Goal: Task Accomplishment & Management: Manage account settings

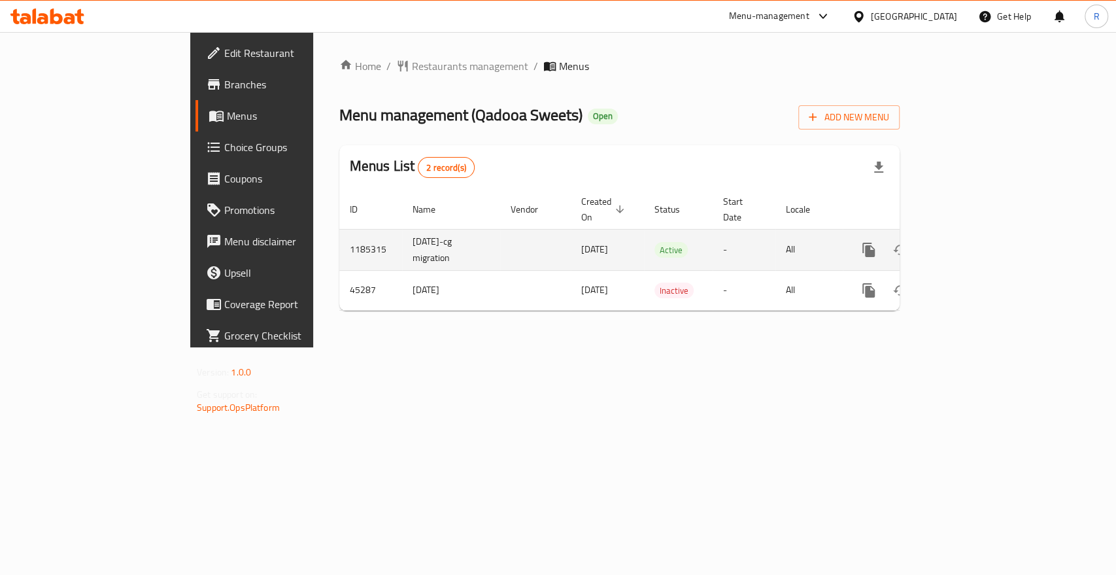
click at [971, 242] on icon "enhanced table" at bounding box center [963, 250] width 16 height 16
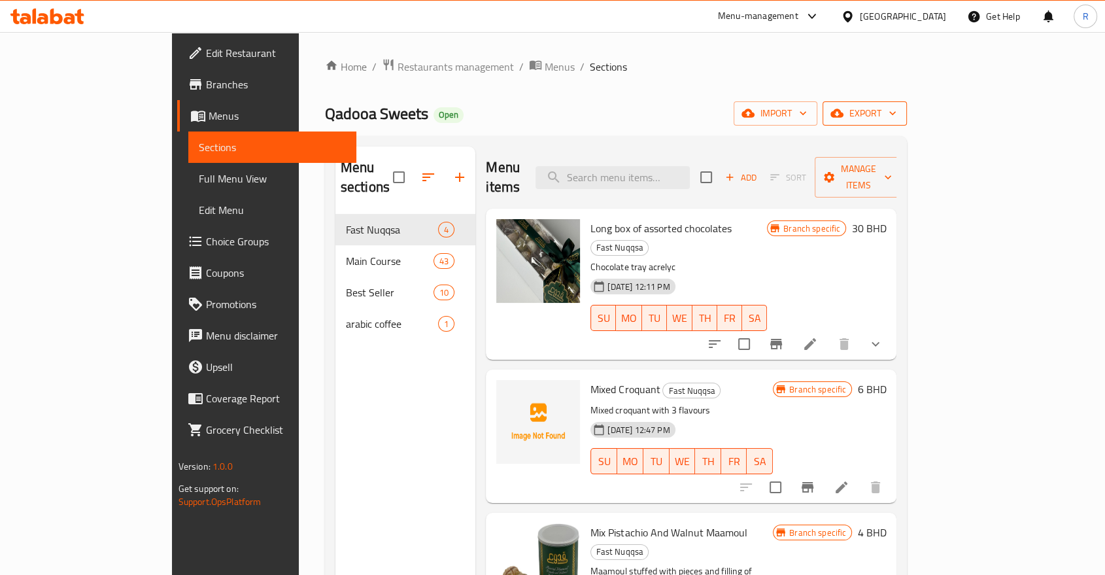
click at [896, 109] on span "export" at bounding box center [864, 113] width 63 height 16
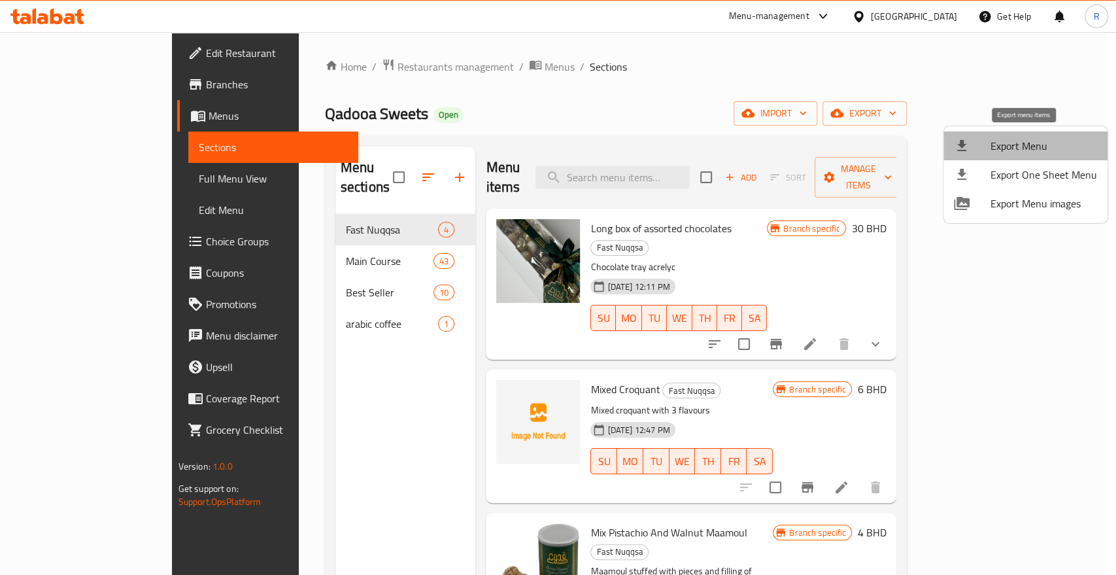
click at [1049, 151] on span "Export Menu" at bounding box center [1043, 146] width 107 height 16
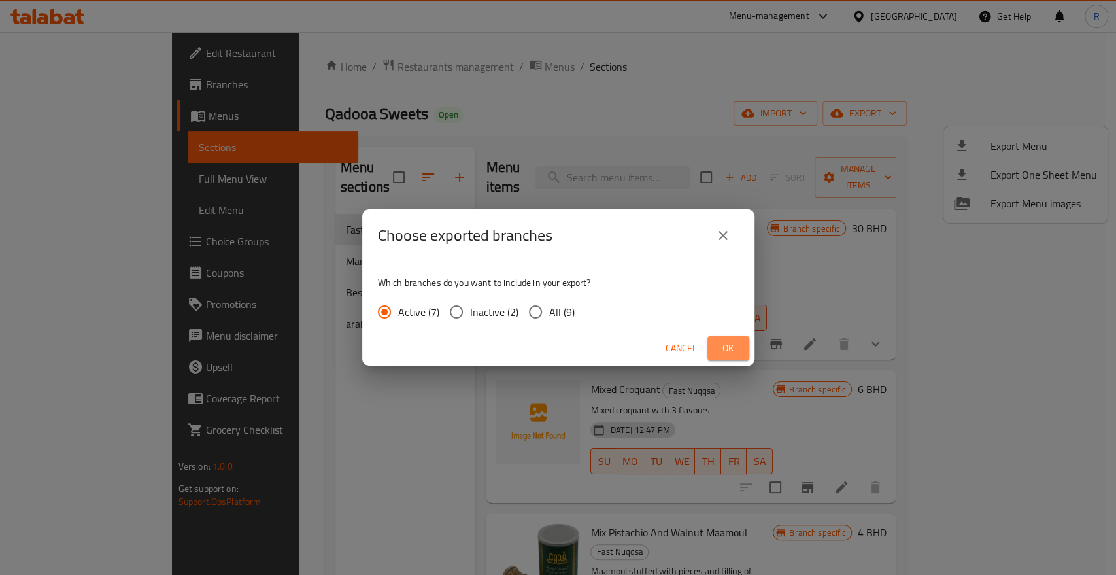
click at [734, 349] on span "Ok" at bounding box center [728, 348] width 21 height 16
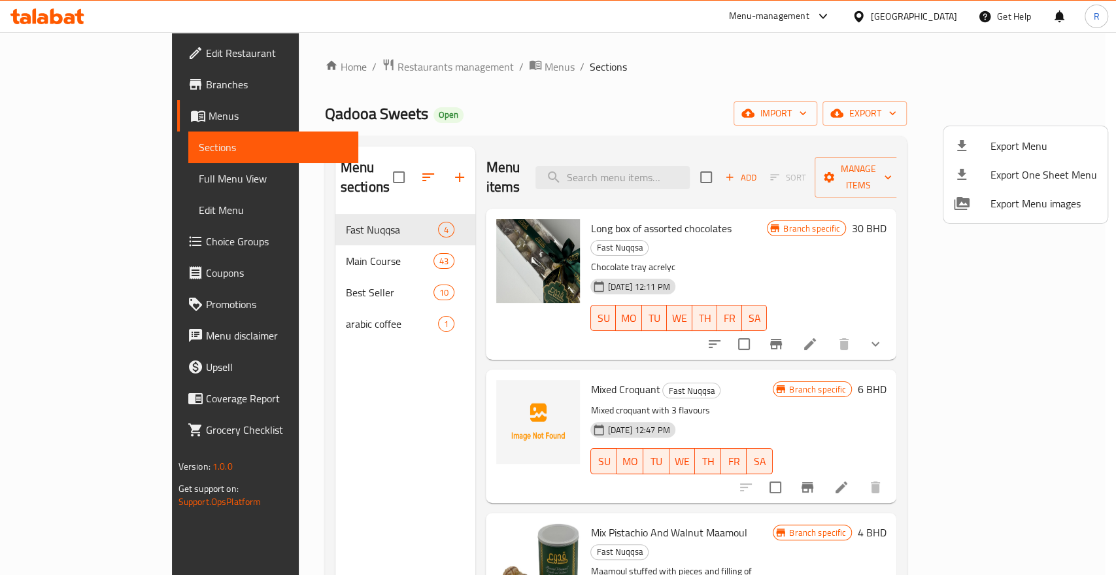
click at [817, 48] on div at bounding box center [558, 287] width 1116 height 575
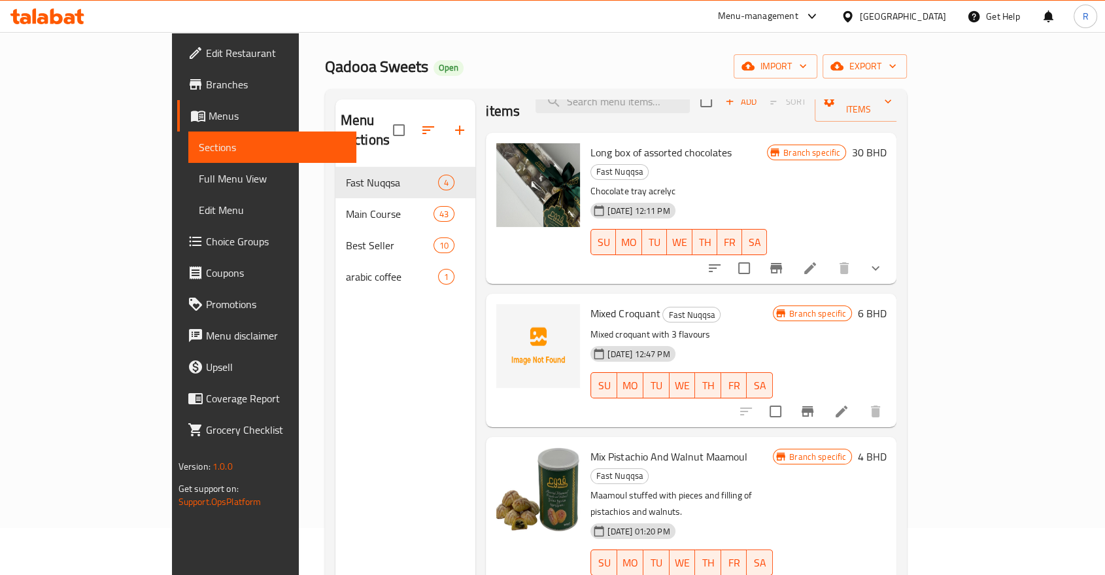
scroll to position [73, 0]
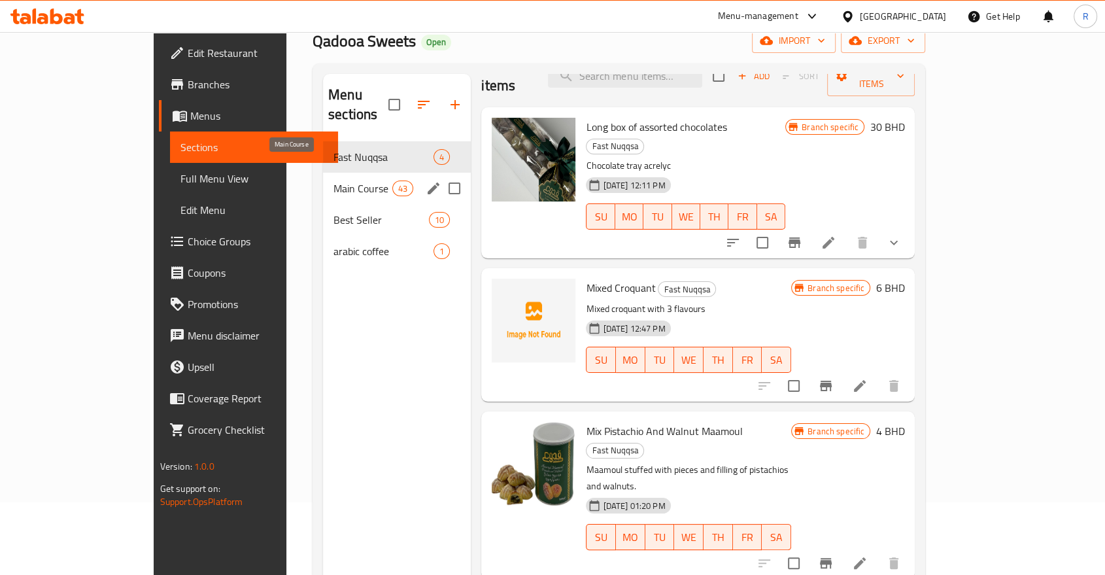
click at [333, 180] on span "Main Course" at bounding box center [362, 188] width 59 height 16
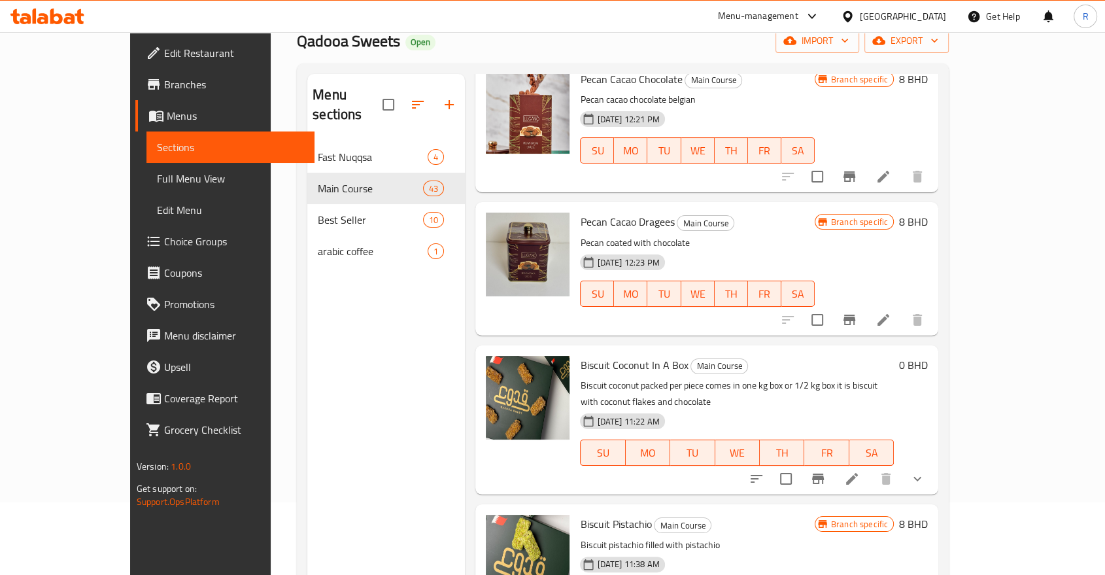
scroll to position [101, 0]
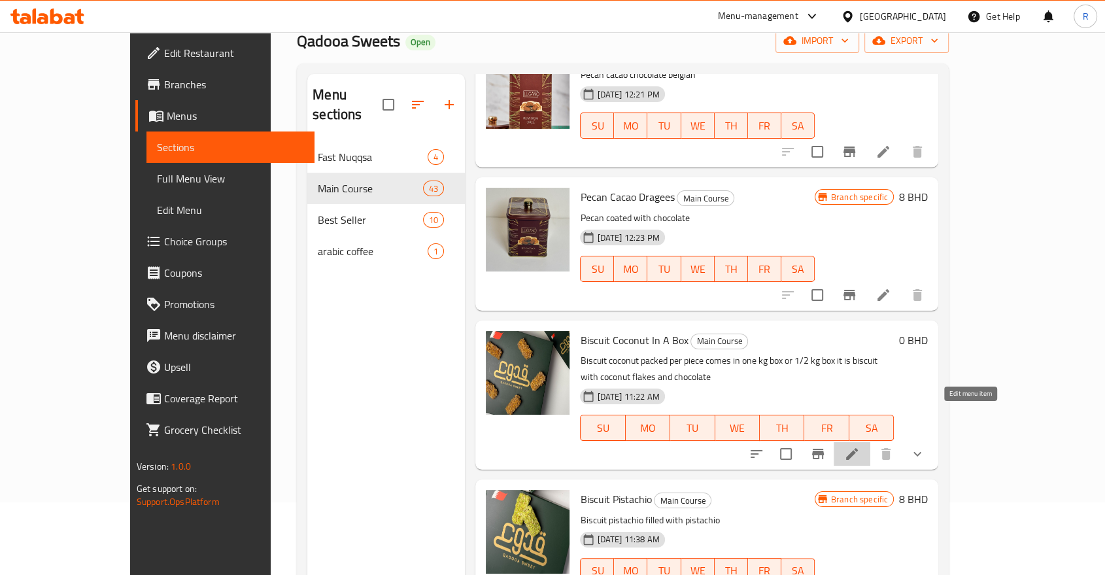
click at [860, 446] on icon at bounding box center [852, 454] width 16 height 16
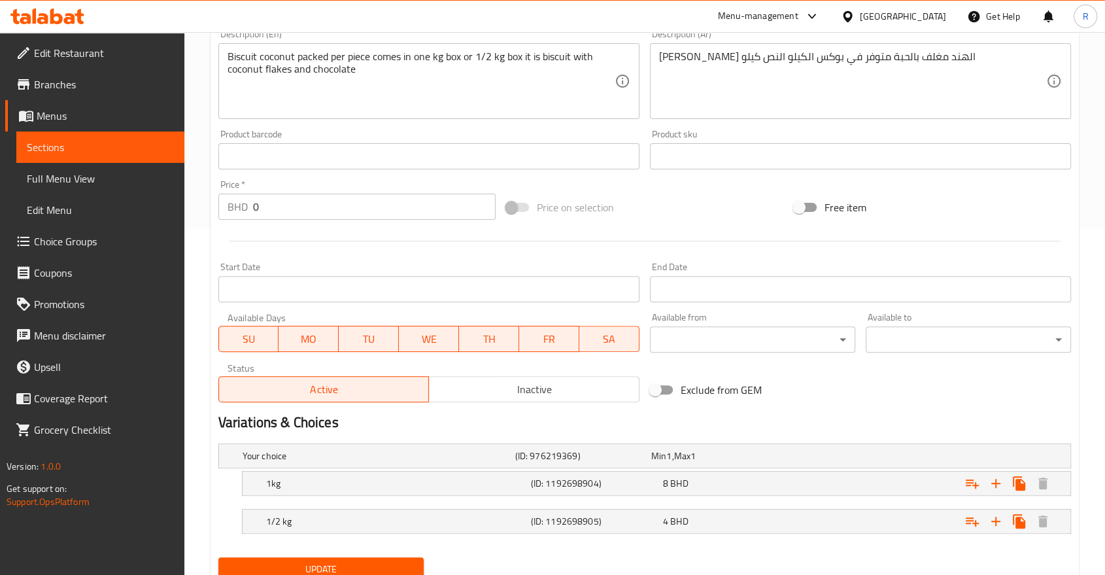
scroll to position [397, 0]
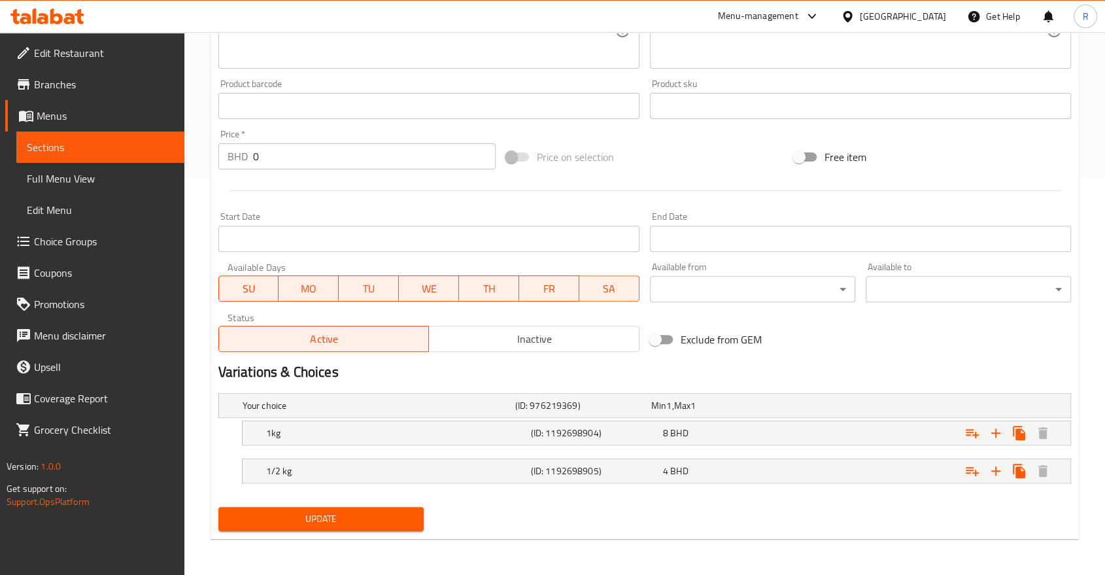
click at [390, 521] on span "Update" at bounding box center [321, 519] width 184 height 16
click at [169, 538] on icon at bounding box center [168, 541] width 16 height 16
click at [1000, 438] on icon "Expand" at bounding box center [996, 433] width 16 height 16
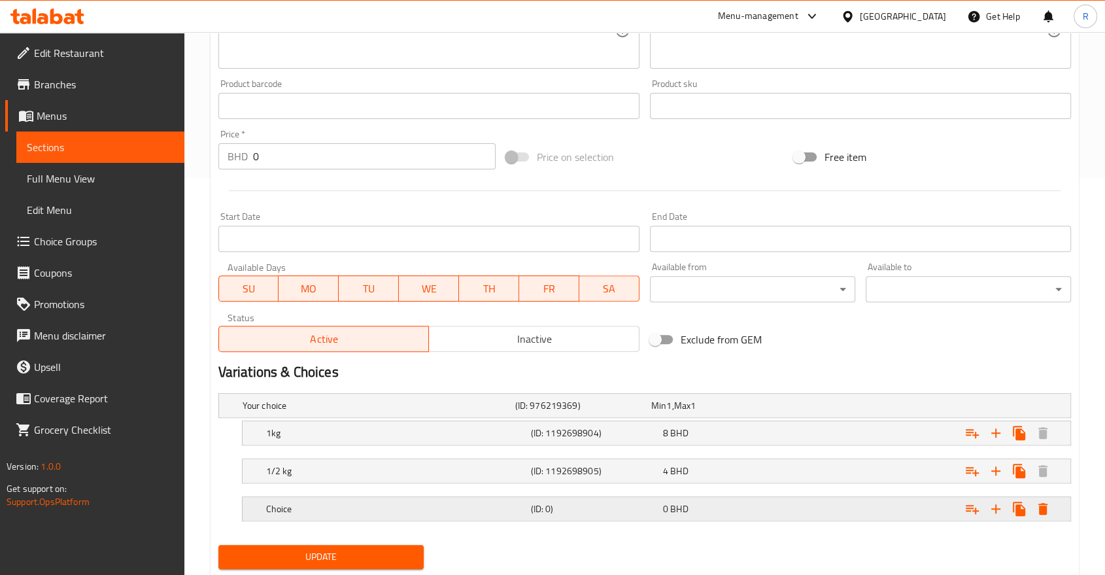
click at [292, 502] on h5 "Choice" at bounding box center [396, 508] width 260 height 13
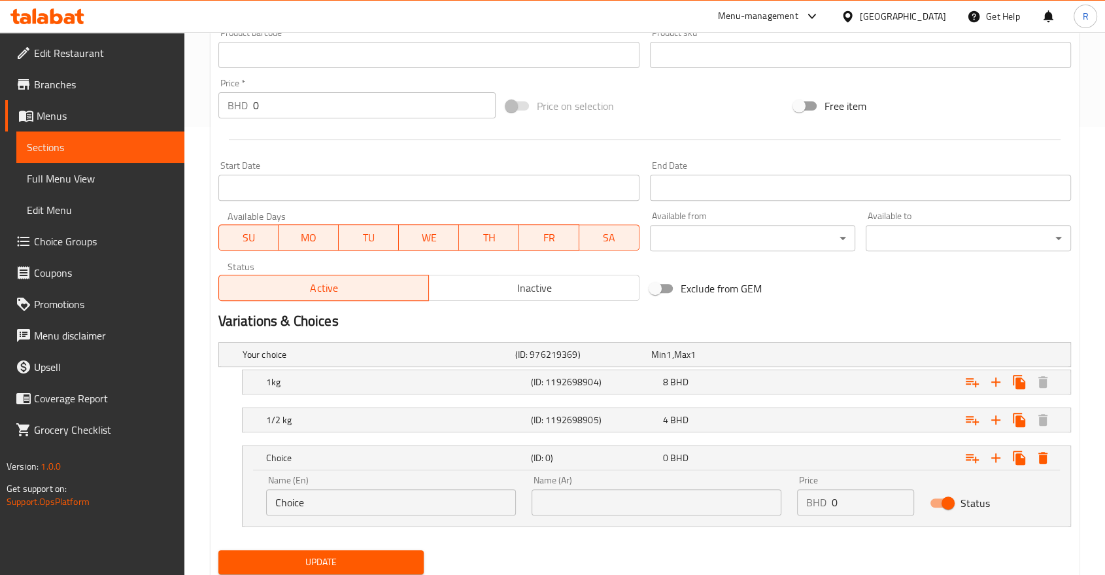
scroll to position [469, 0]
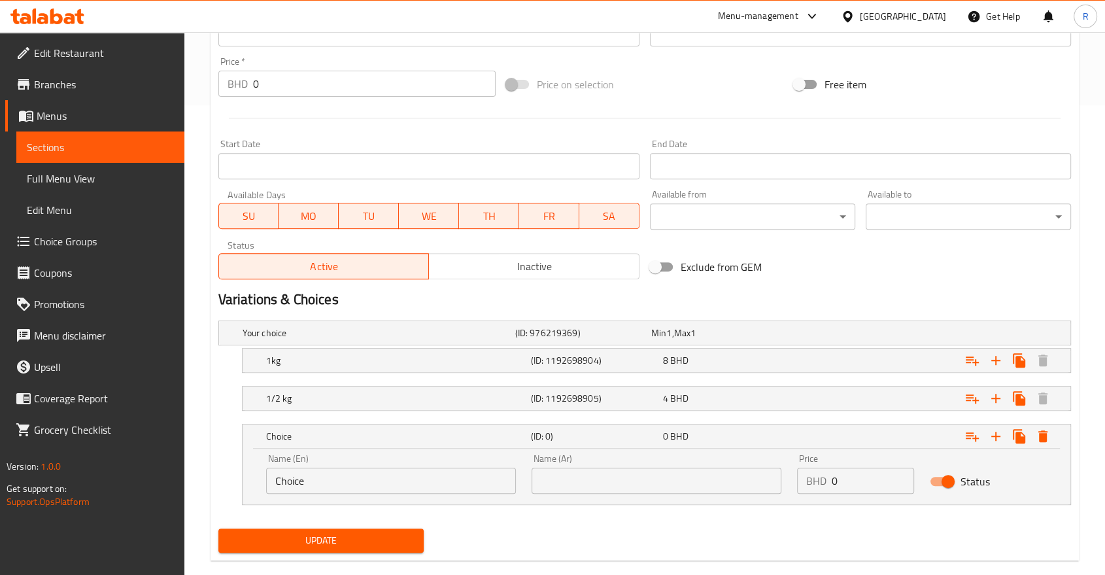
click at [296, 482] on input "Choice" at bounding box center [391, 480] width 250 height 26
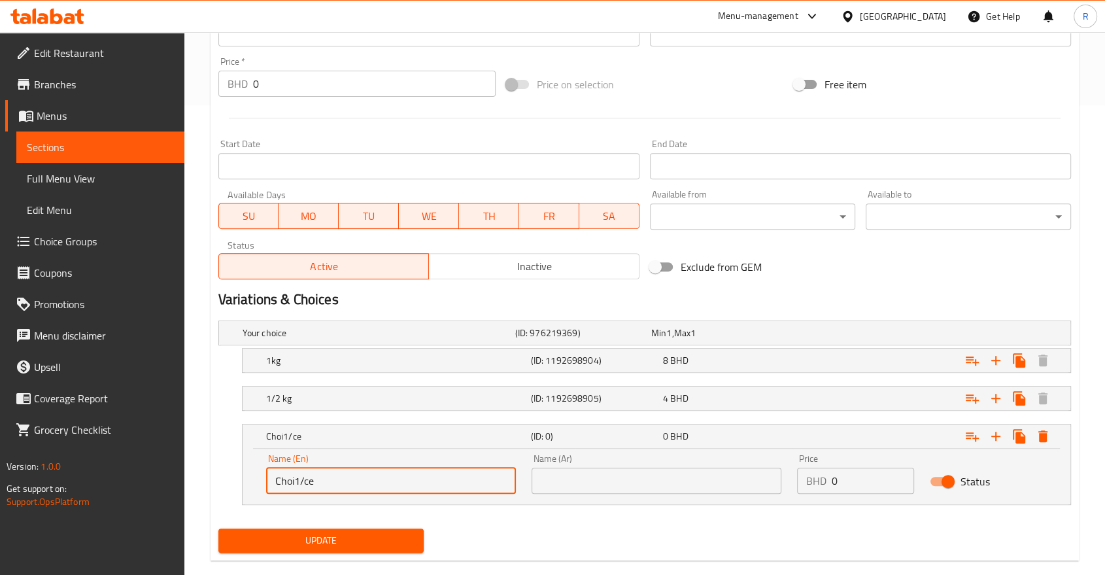
drag, startPoint x: 356, startPoint y: 481, endPoint x: 251, endPoint y: 489, distance: 105.6
click at [251, 489] on div "Name (En) Choi1/ce Name (En) Name (Ar) Name (Ar) Price BHD 0 Price Status" at bounding box center [657, 477] width 828 height 56
type input "1/4 kg"
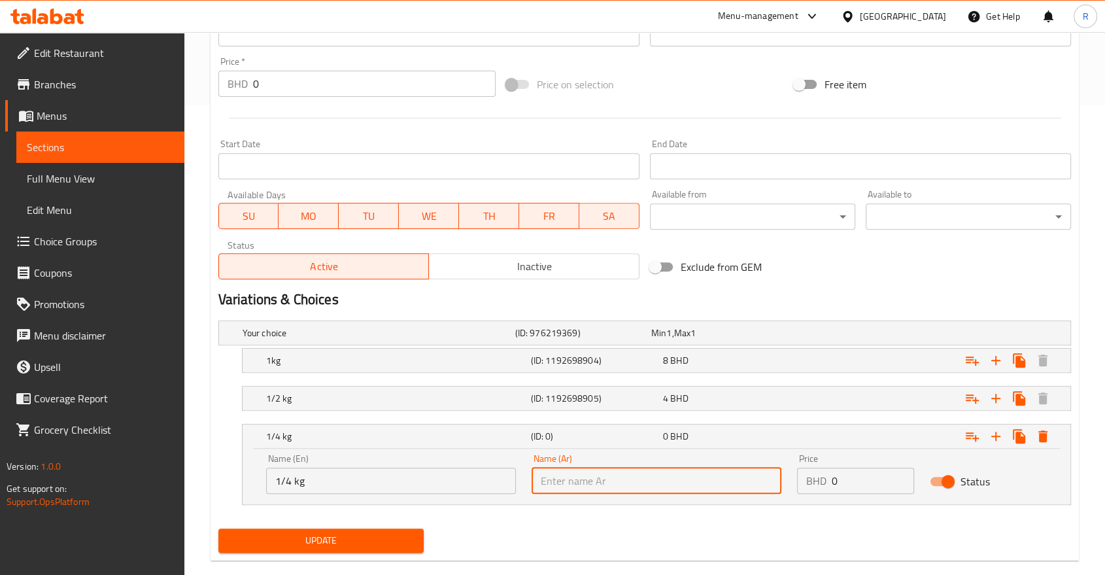
click at [626, 486] on input "text" at bounding box center [657, 480] width 250 height 26
type input "2"
drag, startPoint x: 594, startPoint y: 486, endPoint x: 524, endPoint y: 485, distance: 70.0
click at [524, 485] on div "Name (Ar) 2 Name (Ar)" at bounding box center [656, 474] width 265 height 56
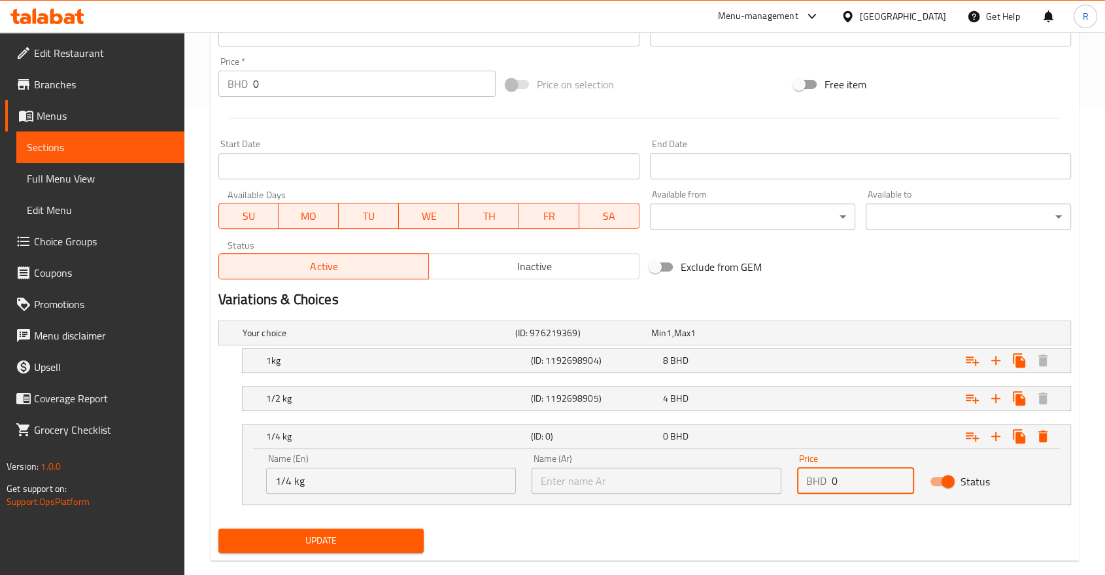
drag, startPoint x: 842, startPoint y: 481, endPoint x: 832, endPoint y: 481, distance: 10.5
click at [832, 481] on input "0" at bounding box center [873, 480] width 82 height 26
type input "2"
click at [842, 514] on nav at bounding box center [644, 512] width 853 height 10
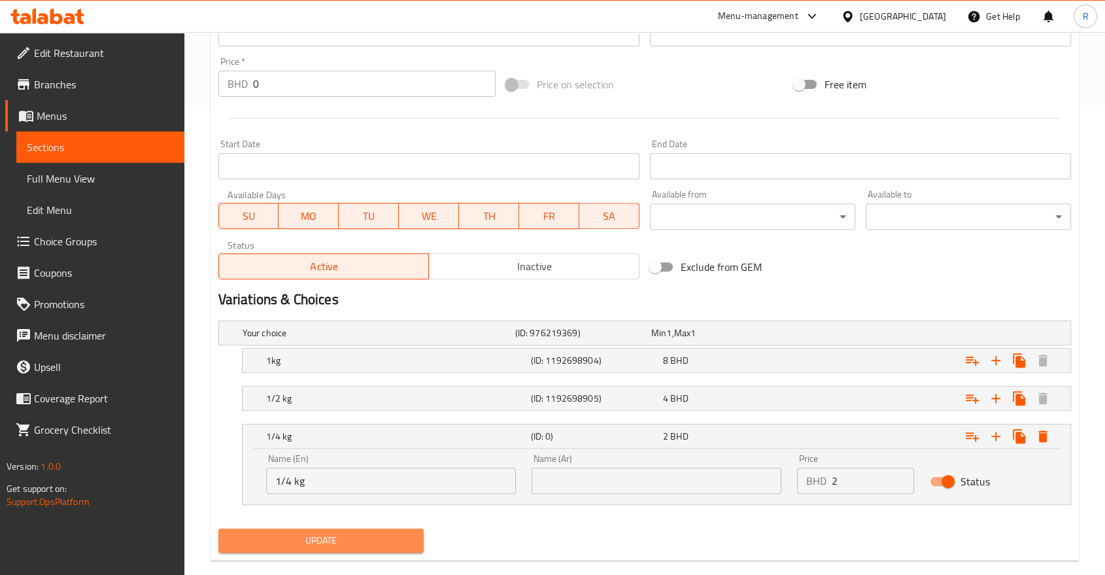
click at [385, 547] on span "Update" at bounding box center [321, 540] width 184 height 16
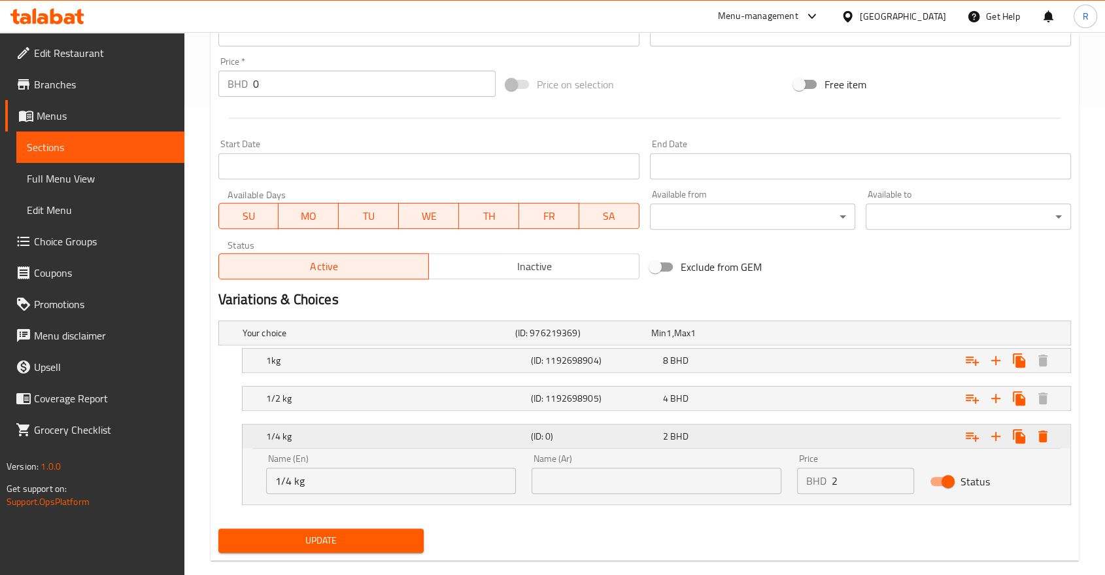
click at [1054, 438] on div "Expand" at bounding box center [1007, 436] width 94 height 24
click at [1046, 439] on icon "Expand" at bounding box center [1043, 436] width 16 height 16
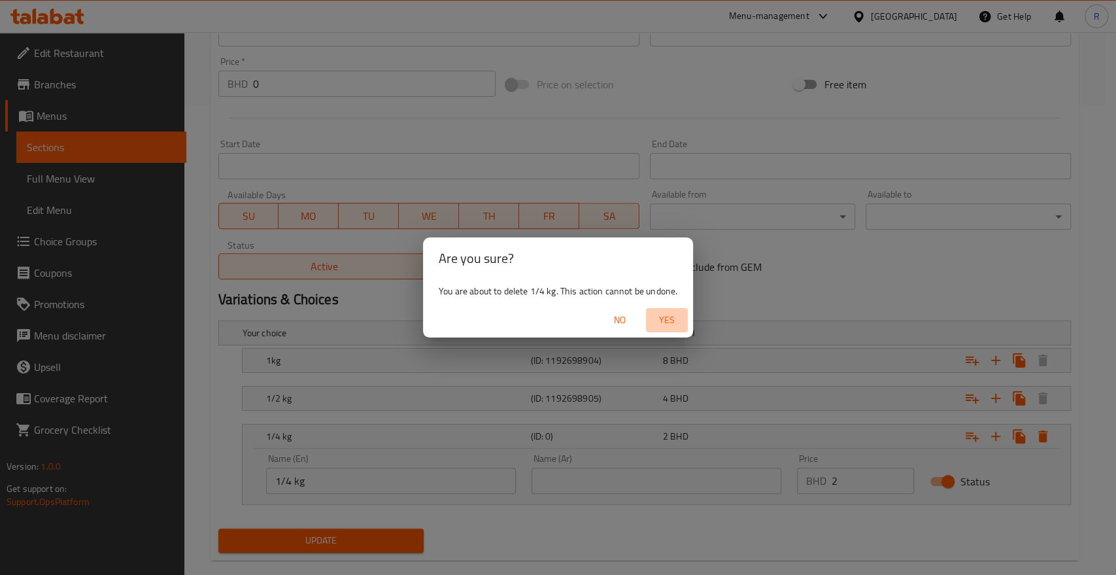
click at [675, 318] on span "Yes" at bounding box center [666, 320] width 31 height 16
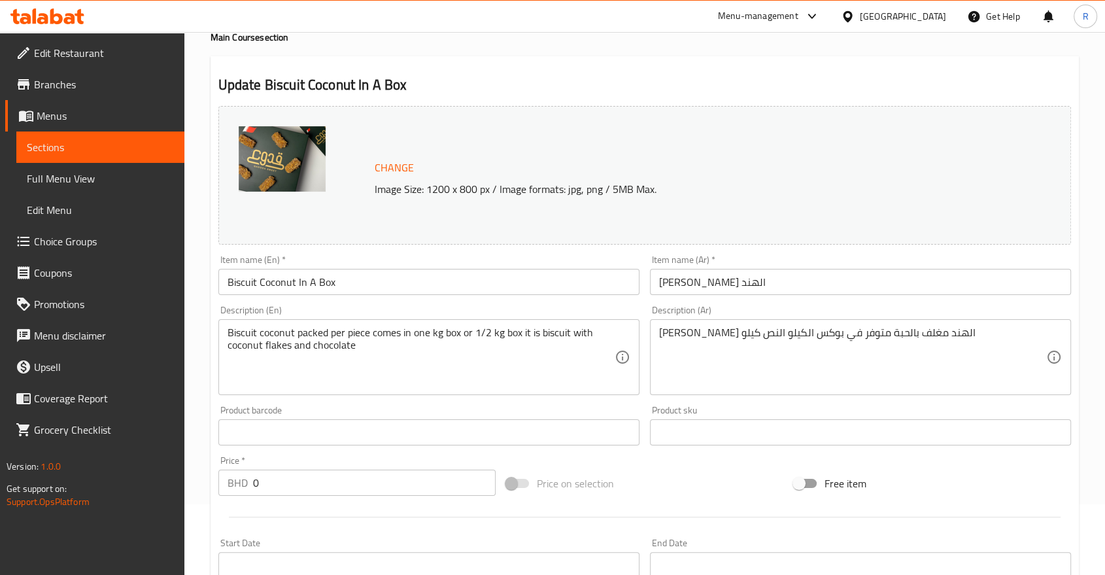
scroll to position [0, 0]
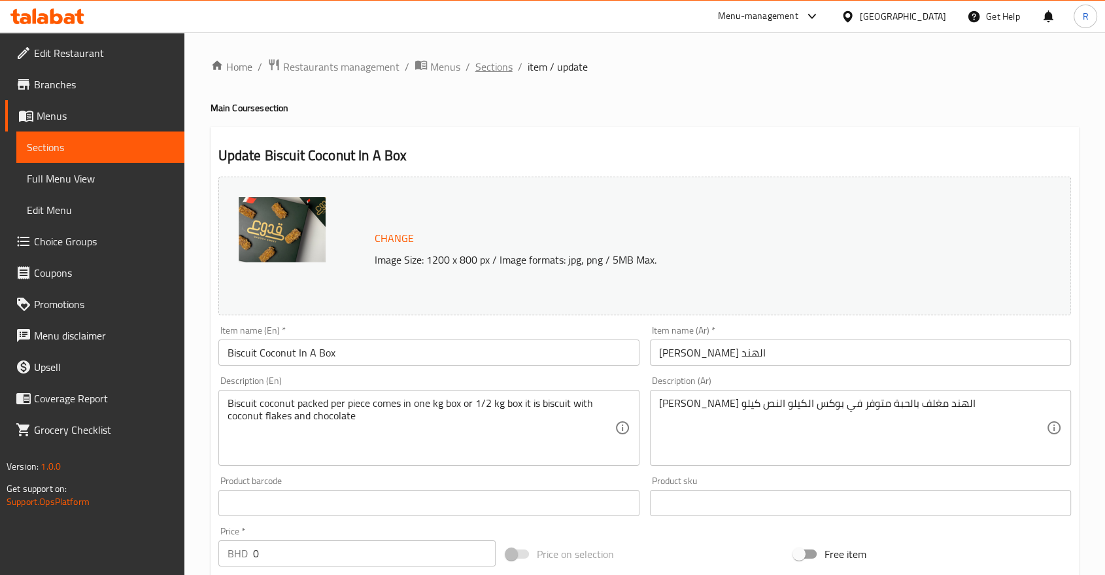
click at [499, 68] on span "Sections" at bounding box center [493, 67] width 37 height 16
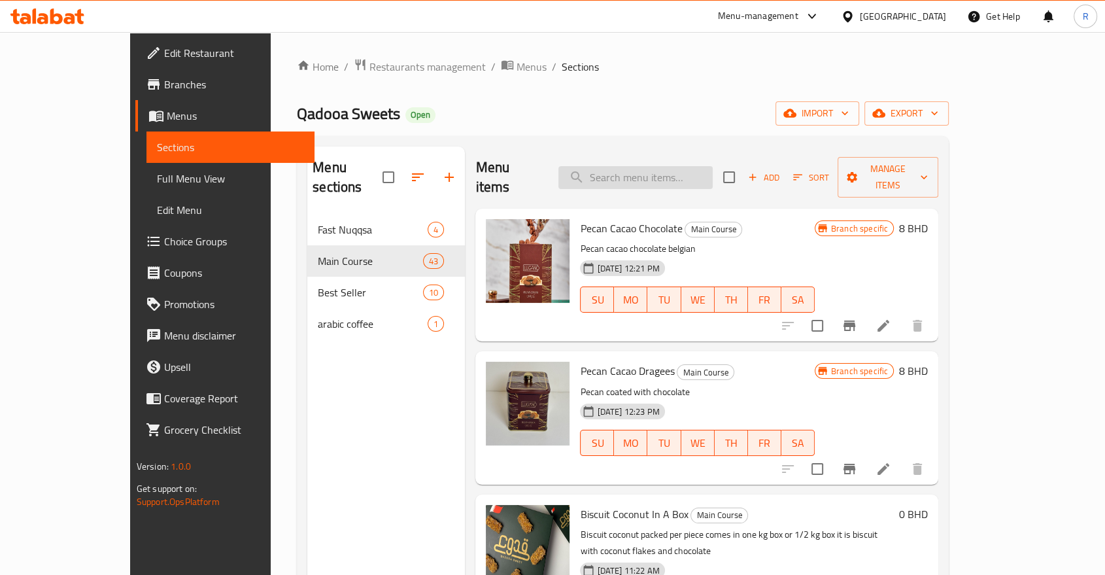
click at [643, 173] on input "search" at bounding box center [635, 177] width 154 height 23
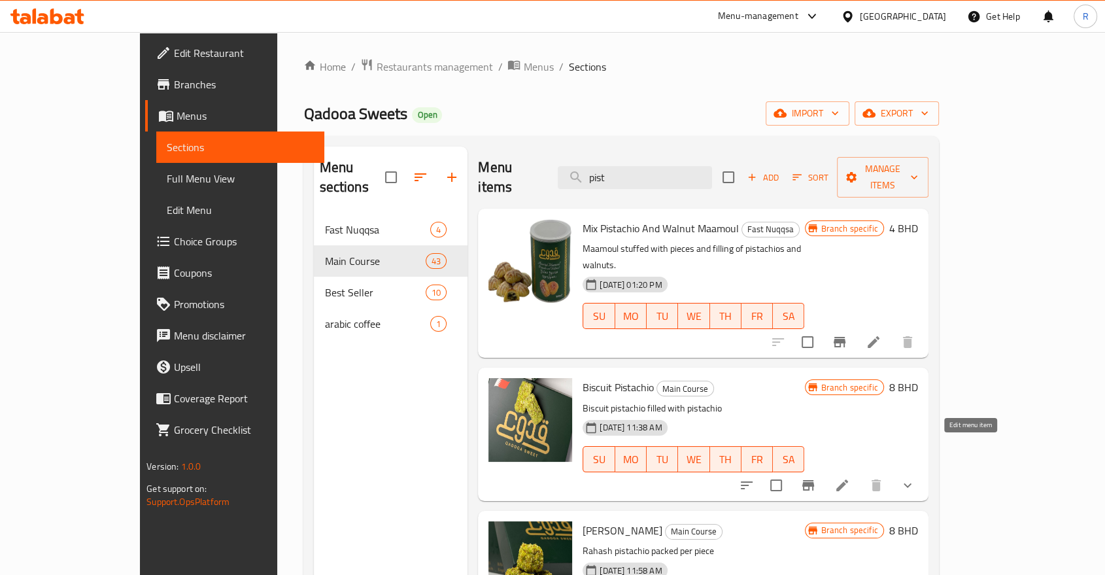
type input "pist"
click at [848, 479] on icon at bounding box center [842, 485] width 12 height 12
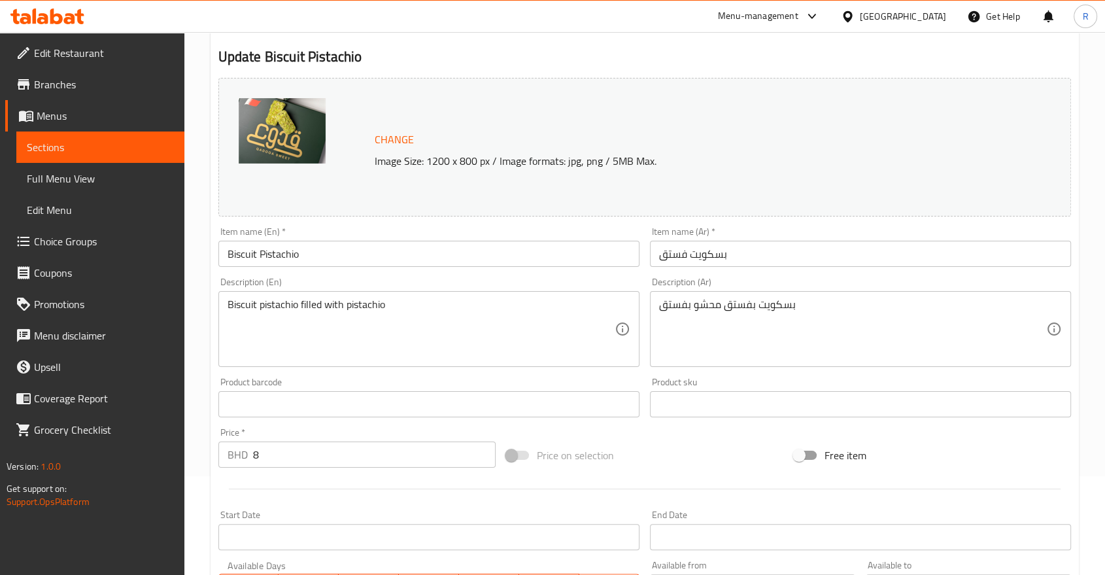
scroll to position [389, 0]
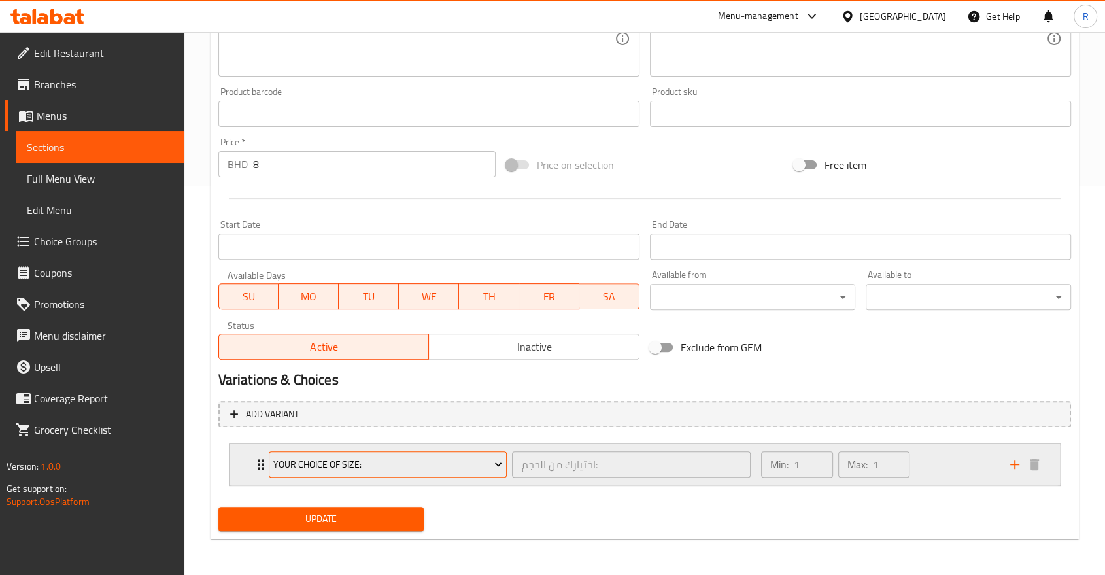
click at [488, 469] on span "Your Choice Of Size:" at bounding box center [387, 464] width 229 height 16
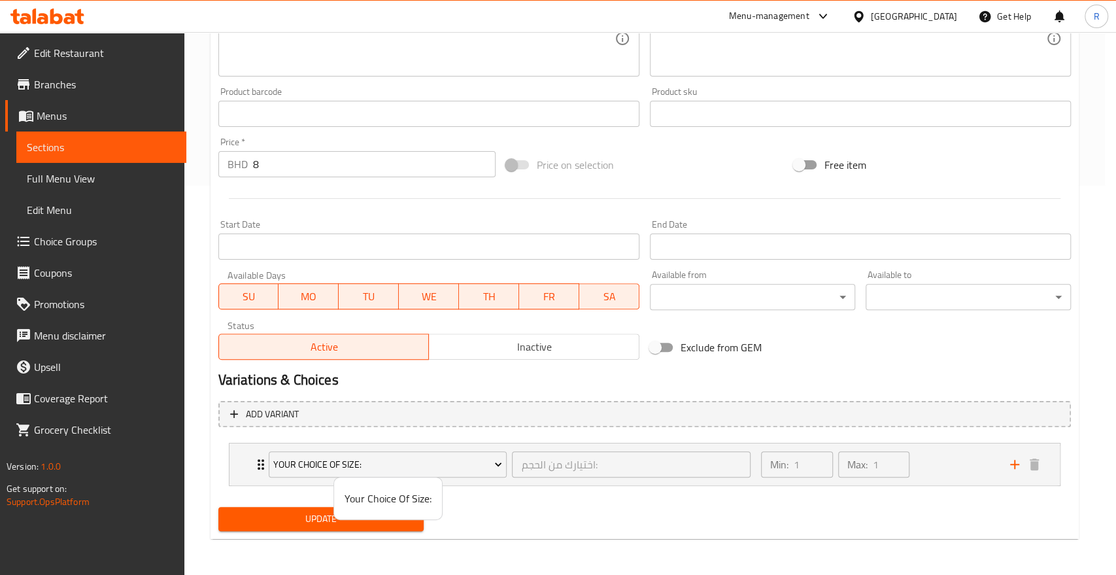
click at [502, 433] on div at bounding box center [558, 287] width 1116 height 575
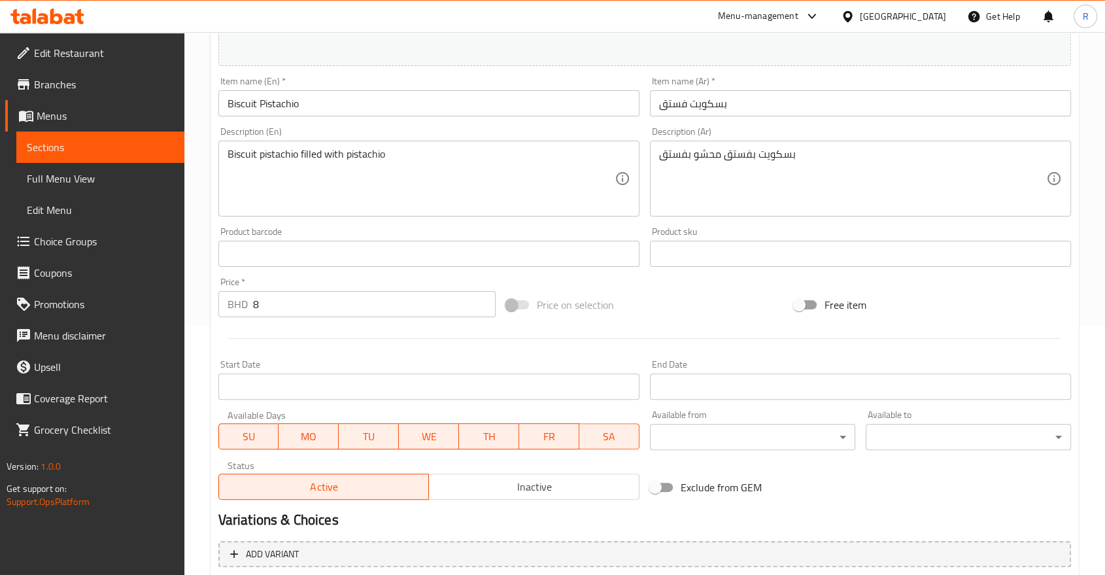
scroll to position [99, 0]
